Goal: Task Accomplishment & Management: Manage account settings

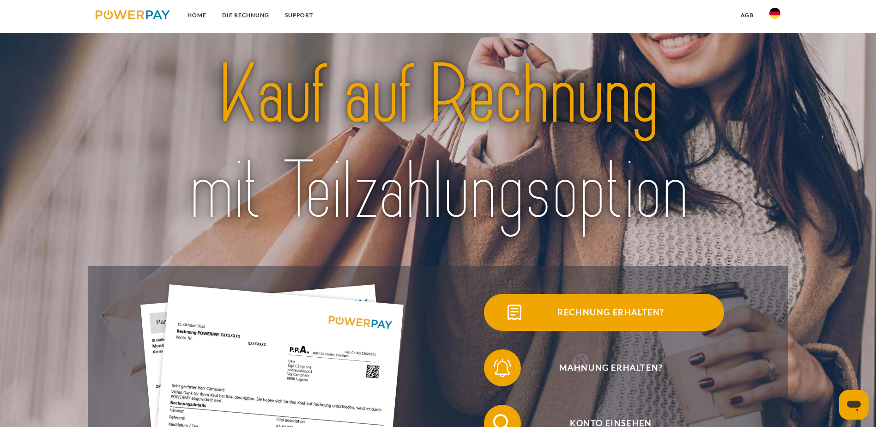
scroll to position [277, 0]
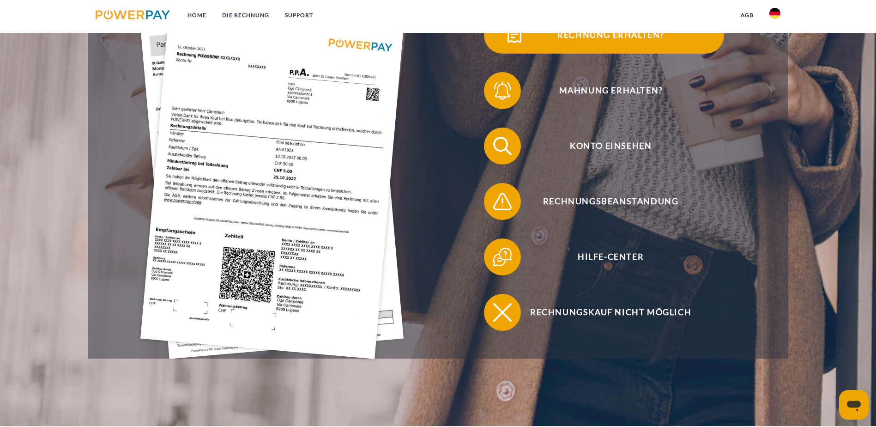
click at [497, 47] on span "Rechnung erhalten?" at bounding box center [610, 35] width 226 height 37
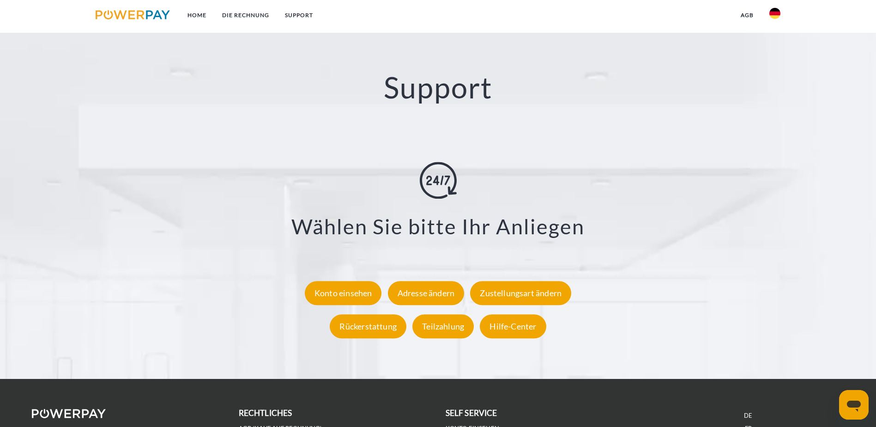
scroll to position [1708, 0]
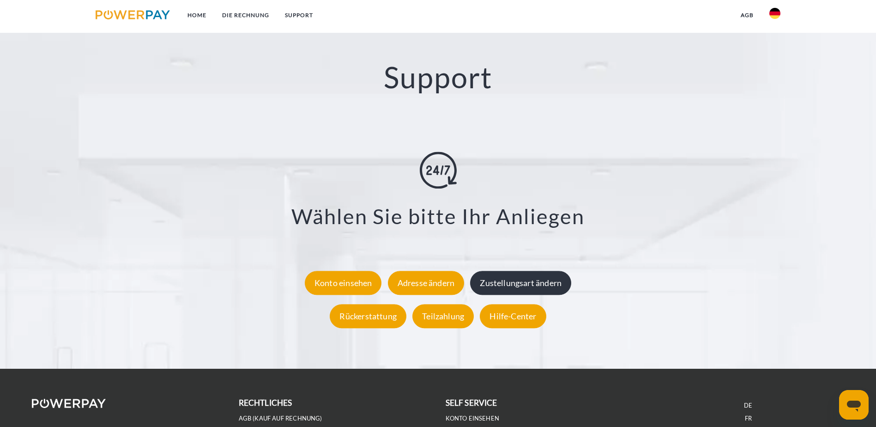
click at [502, 271] on div "Zustellungsart ändern" at bounding box center [520, 283] width 101 height 24
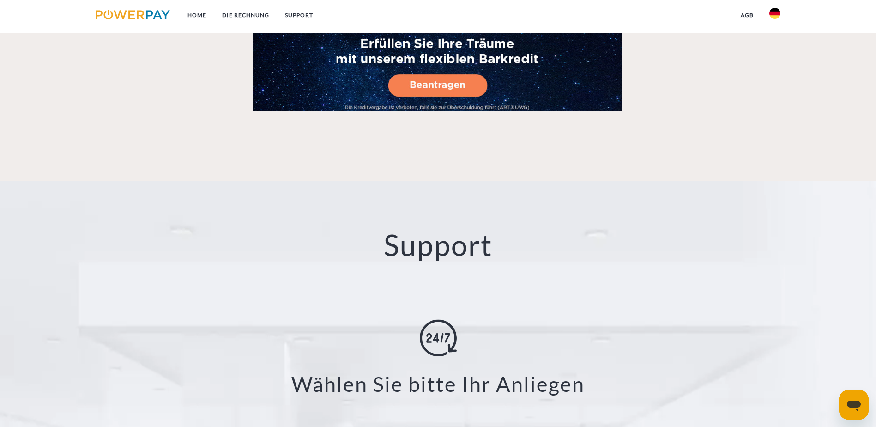
scroll to position [1708, 0]
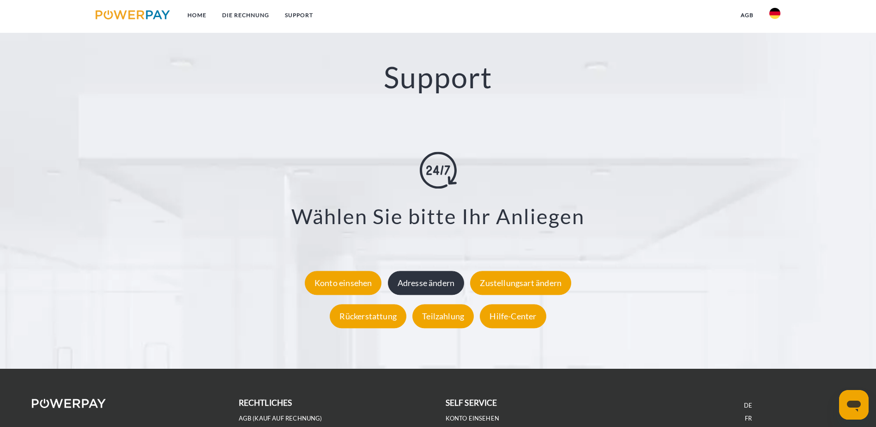
click at [458, 271] on div "Adresse ändern" at bounding box center [426, 283] width 77 height 24
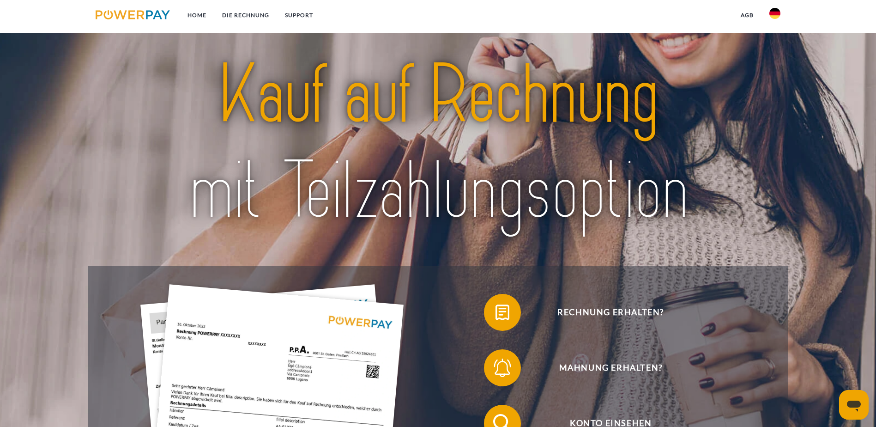
scroll to position [139, 0]
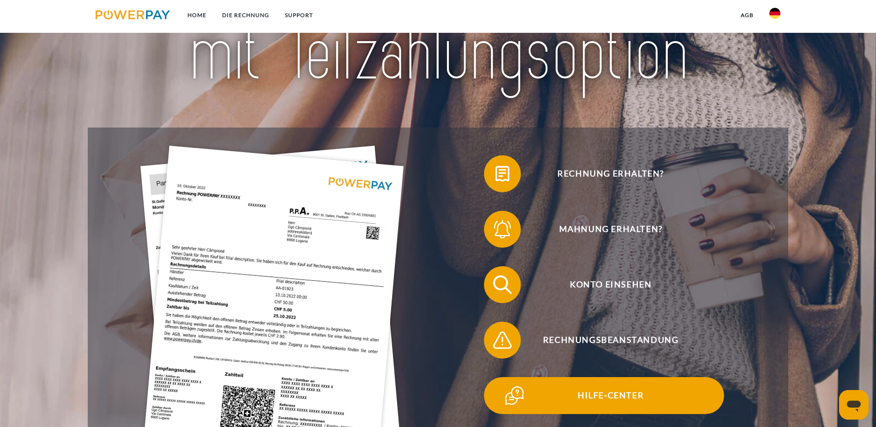
click at [497, 377] on span "Hilfe-Center" at bounding box center [610, 395] width 226 height 37
